Goal: Find specific page/section: Find specific page/section

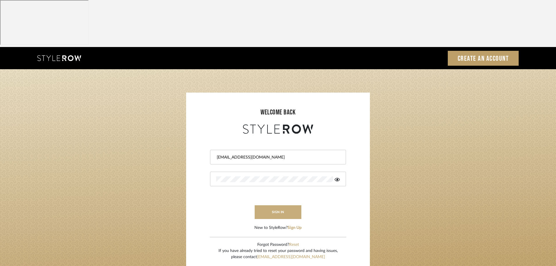
click at [285, 205] on button "sign in" at bounding box center [278, 212] width 47 height 14
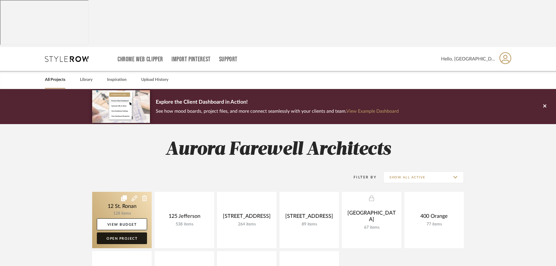
click at [124, 232] on link "Open Project" at bounding box center [122, 238] width 50 height 12
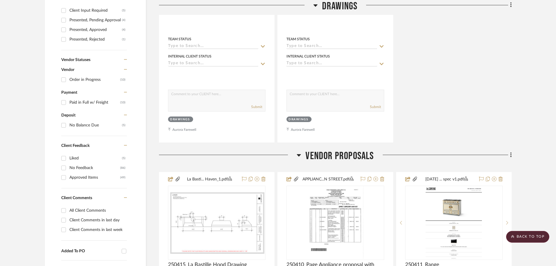
scroll to position [379, 0]
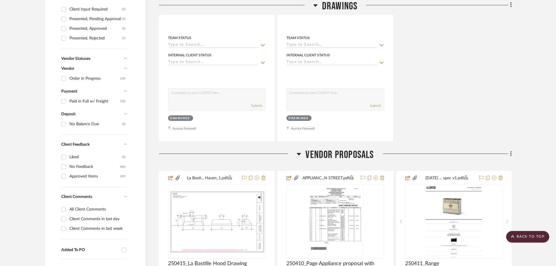
click at [299, 150] on icon at bounding box center [299, 153] width 4 height 7
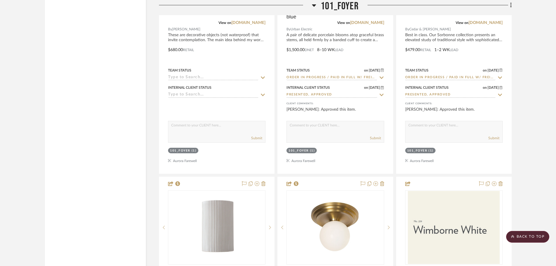
scroll to position [1108, 0]
